Goal: Communication & Community: Answer question/provide support

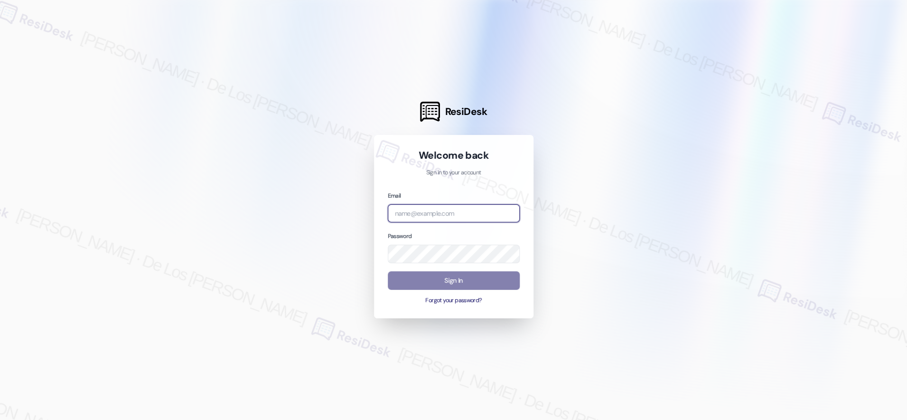
click at [467, 216] on input "email" at bounding box center [454, 213] width 132 height 19
type input "automated-surveys-venture_communities-[PERSON_NAME].[PERSON_NAME]@venture_[DOMA…"
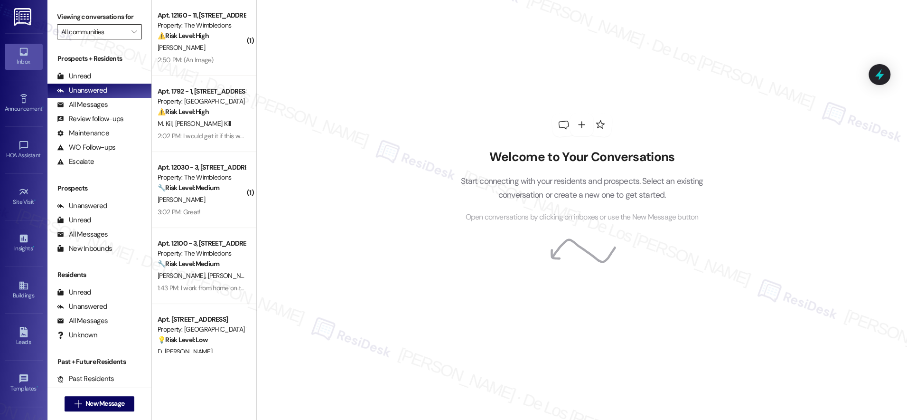
click at [103, 26] on input "All communities" at bounding box center [94, 31] width 66 height 15
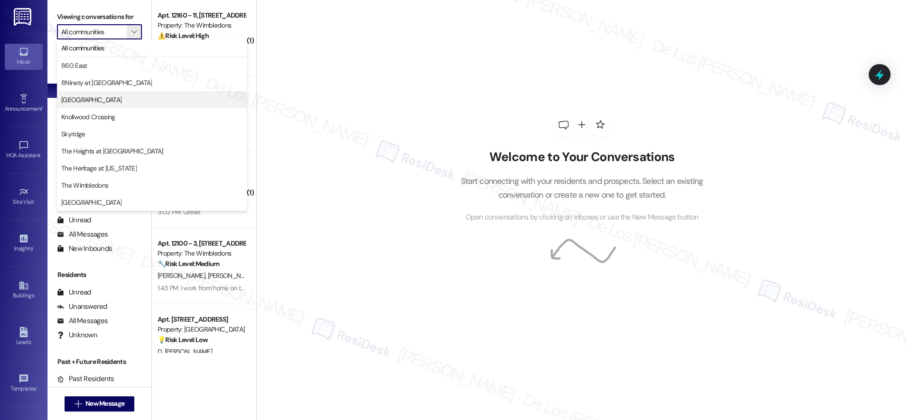
click at [93, 98] on span "[GEOGRAPHIC_DATA]" at bounding box center [91, 99] width 60 height 9
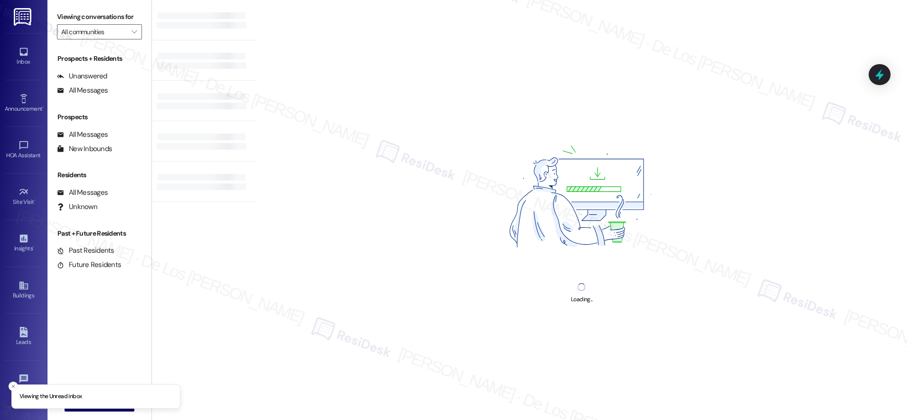
type input "[GEOGRAPHIC_DATA]"
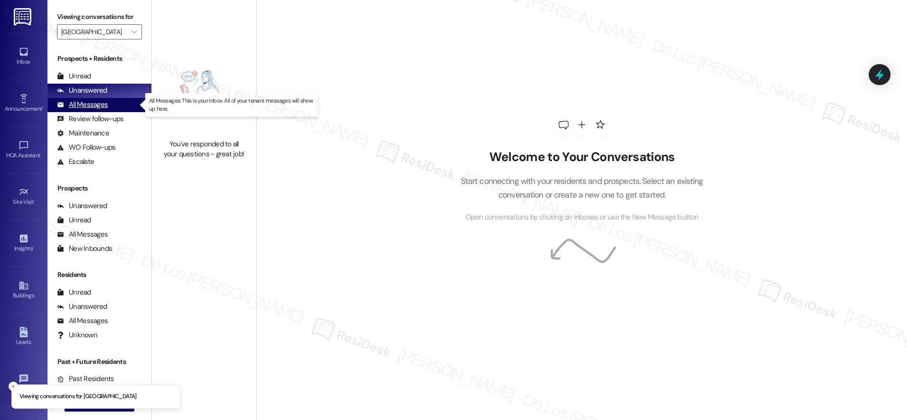
click at [99, 109] on div "All Messages" at bounding box center [82, 105] width 51 height 10
